Goal: Task Accomplishment & Management: Manage account settings

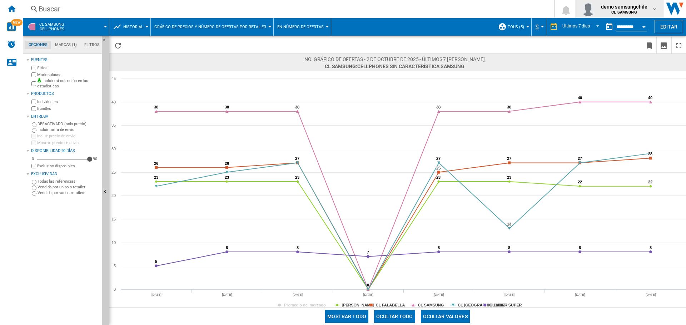
click at [644, 10] on span "demo samsungchile" at bounding box center [624, 6] width 46 height 7
click at [603, 61] on button "Cerrar sesión" at bounding box center [611, 62] width 69 height 14
